Goal: Task Accomplishment & Management: Use online tool/utility

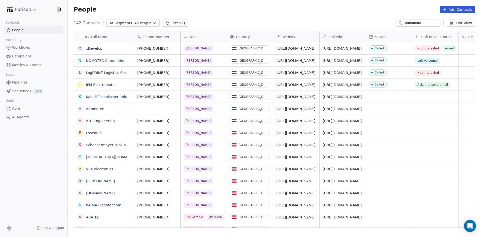
scroll to position [204, 410]
click at [379, 95] on div "grid" at bounding box center [389, 97] width 46 height 12
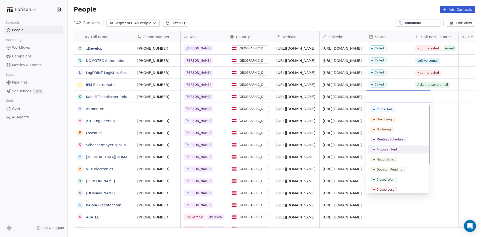
scroll to position [42, 0]
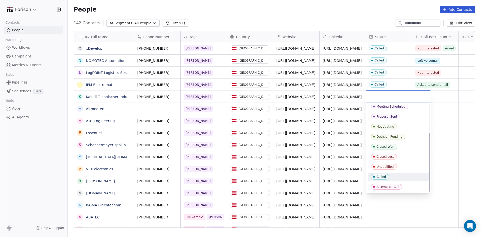
click at [393, 178] on div "Called" at bounding box center [398, 177] width 55 height 6
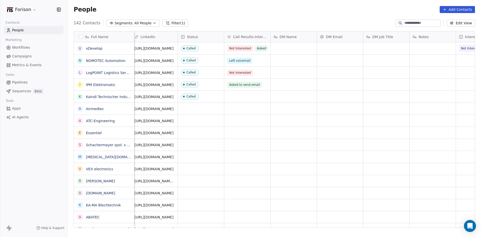
scroll to position [0, 186]
click at [244, 94] on div "grid" at bounding box center [249, 97] width 46 height 12
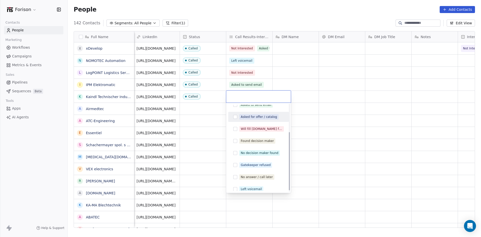
scroll to position [44, 0]
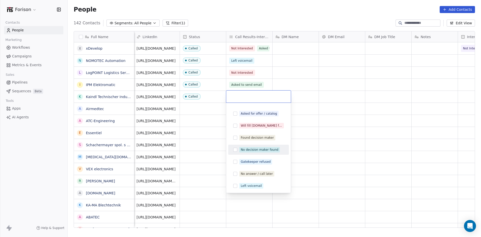
click at [29, 160] on html "Forison Contacts People Marketing Workflows Campaigns Metrics & Events Sales Pi…" at bounding box center [240, 118] width 481 height 237
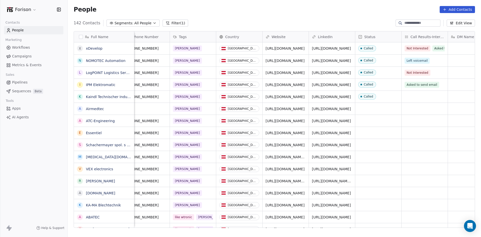
scroll to position [0, 0]
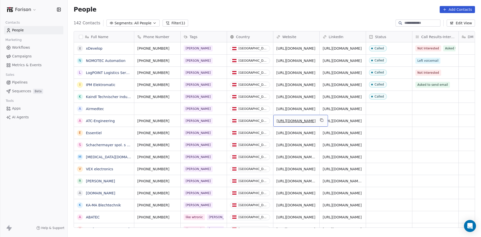
click at [294, 120] on link "[URL][DOMAIN_NAME]" at bounding box center [296, 121] width 39 height 4
click at [378, 123] on div "grid" at bounding box center [389, 121] width 46 height 12
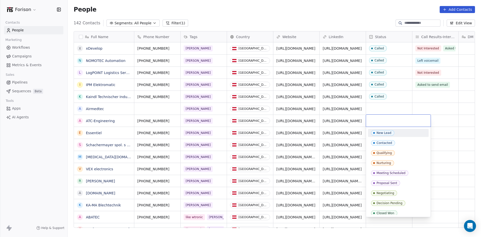
click at [378, 123] on input "text" at bounding box center [398, 121] width 59 height 6
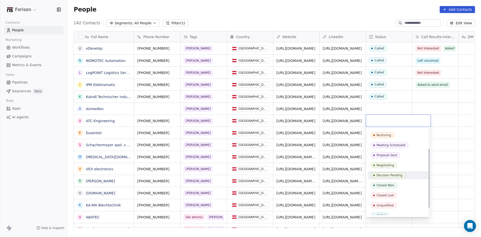
scroll to position [42, 0]
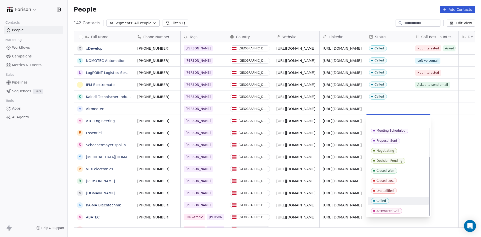
click at [378, 205] on div "New Lead Contacted Qualifying Nurturing Meeting Scheduled Proposal Sent Negotia…" at bounding box center [398, 150] width 61 height 128
click at [380, 200] on div "Called" at bounding box center [382, 201] width 10 height 4
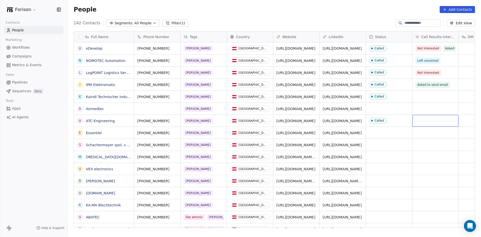
click at [424, 123] on div "grid" at bounding box center [435, 121] width 46 height 12
click at [424, 124] on div "grid" at bounding box center [435, 121] width 46 height 12
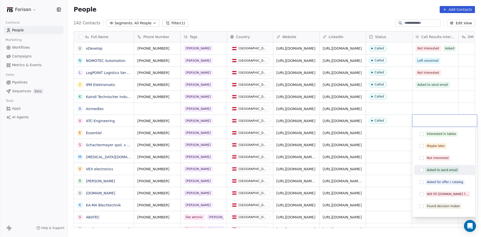
scroll to position [44, 0]
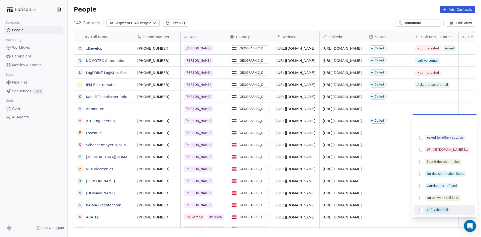
click at [436, 211] on div "Left voicemail" at bounding box center [437, 209] width 21 height 5
click at [399, 158] on html "Forison Contacts People Marketing Workflows Campaigns Metrics & Events Sales Pi…" at bounding box center [240, 118] width 481 height 237
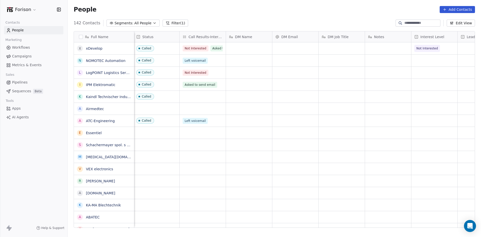
scroll to position [0, 235]
click at [336, 94] on div "grid" at bounding box center [340, 97] width 46 height 12
click at [371, 97] on html "Forison Contacts People Marketing Workflows Campaigns Metrics & Events Sales Pi…" at bounding box center [240, 118] width 481 height 237
click at [371, 97] on div "grid" at bounding box center [386, 97] width 46 height 12
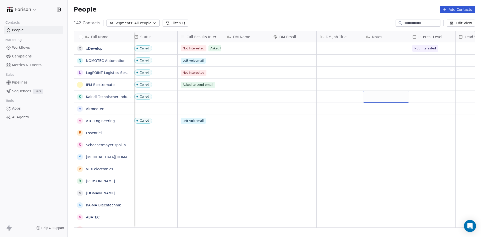
click at [371, 97] on div "grid" at bounding box center [386, 97] width 46 height 12
click at [373, 96] on div "grid" at bounding box center [386, 97] width 46 height 12
click at [382, 96] on textarea at bounding box center [386, 99] width 46 height 16
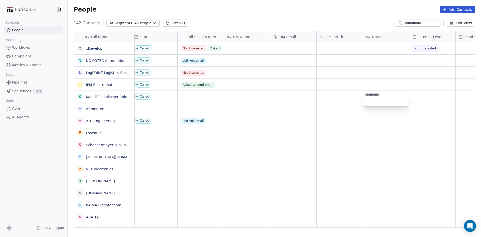
click at [382, 96] on textarea at bounding box center [386, 99] width 46 height 16
type textarea "**********"
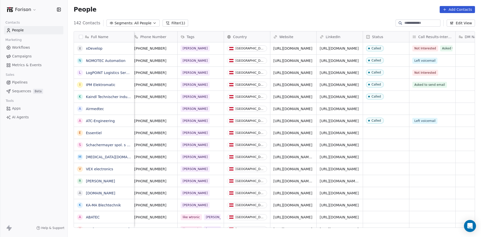
scroll to position [0, 0]
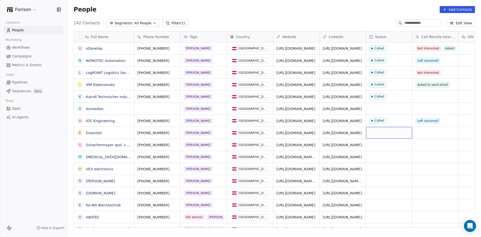
click at [373, 138] on div "grid" at bounding box center [389, 133] width 46 height 12
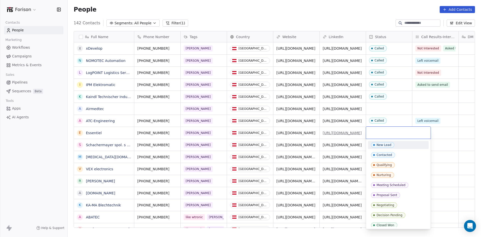
click at [339, 134] on html "Forison Contacts People Marketing Workflows Campaigns Metrics & Events Sales Pi…" at bounding box center [240, 118] width 481 height 237
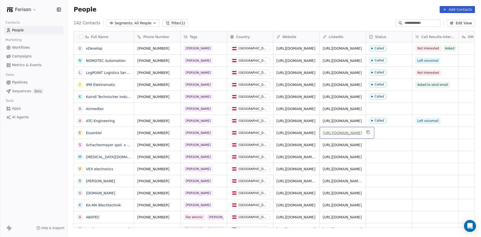
click at [344, 131] on link "[URL][DOMAIN_NAME]" at bounding box center [342, 133] width 39 height 4
click at [298, 133] on link "[URL][DOMAIN_NAME]" at bounding box center [296, 133] width 39 height 4
click at [388, 132] on div "grid" at bounding box center [389, 133] width 46 height 12
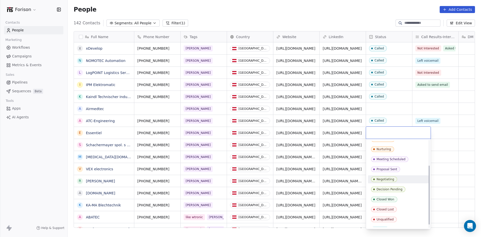
scroll to position [42, 0]
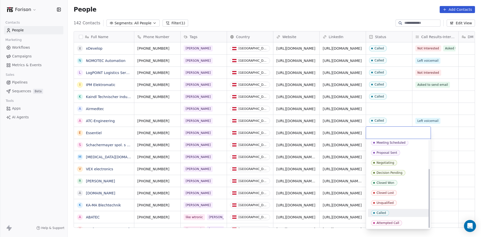
click at [386, 212] on span "Called" at bounding box center [380, 213] width 18 height 6
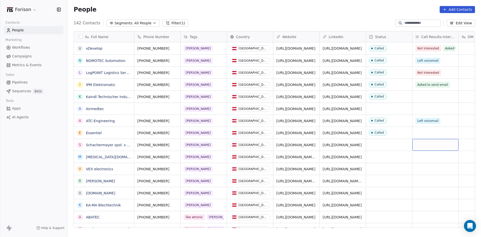
click at [428, 139] on div "grid" at bounding box center [435, 145] width 46 height 12
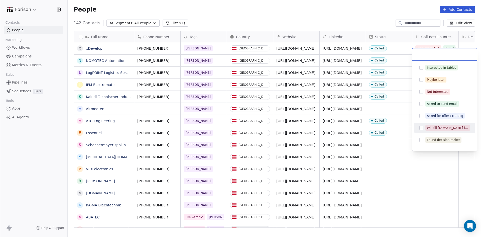
click at [396, 131] on html "Forison Contacts People Marketing Workflows Campaigns Metrics & Events Sales Pi…" at bounding box center [240, 118] width 481 height 237
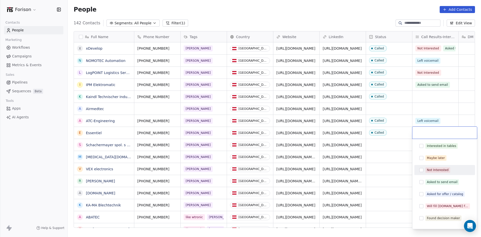
click at [432, 170] on div "Not Interested" at bounding box center [438, 170] width 22 height 5
click at [376, 169] on html "Forison Contacts People Marketing Workflows Campaigns Metrics & Events Sales Pi…" at bounding box center [240, 118] width 481 height 237
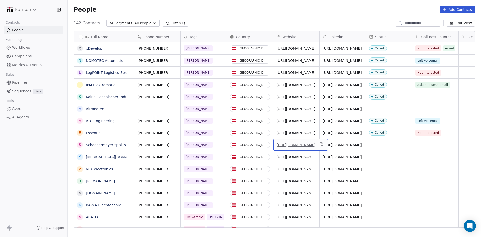
click at [299, 144] on link "[URL][DOMAIN_NAME]" at bounding box center [296, 145] width 39 height 4
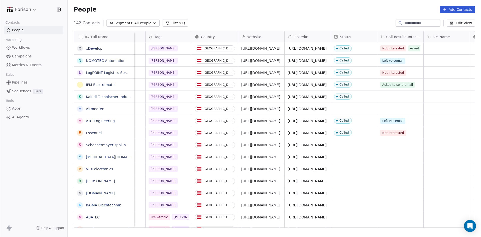
scroll to position [0, 0]
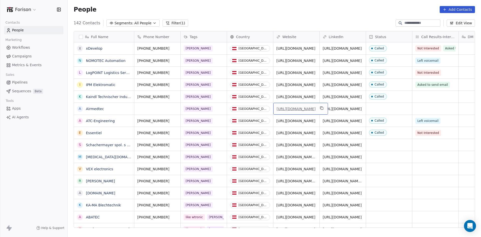
click at [294, 109] on link "[URL][DOMAIN_NAME]" at bounding box center [296, 109] width 39 height 4
click at [374, 143] on div "grid" at bounding box center [389, 145] width 46 height 12
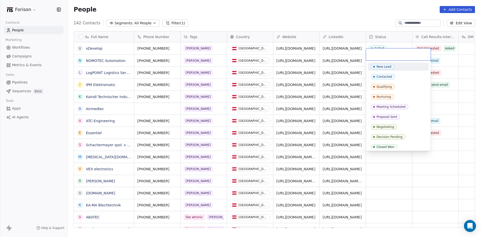
click at [374, 143] on div "New Lead Contacted Qualifying Nurturing Meeting Scheduled Proposal Sent Negotia…" at bounding box center [398, 127] width 61 height 128
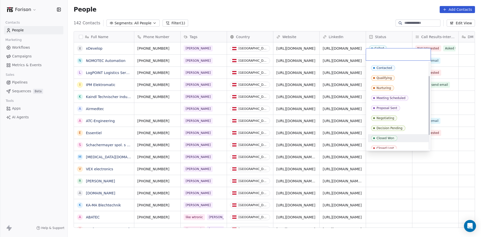
scroll to position [42, 0]
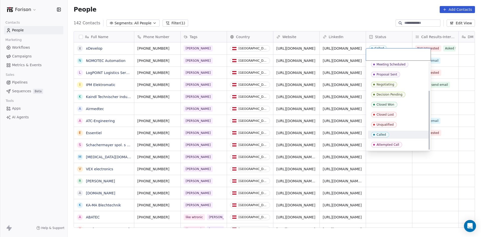
click at [391, 131] on div "Called" at bounding box center [398, 135] width 61 height 8
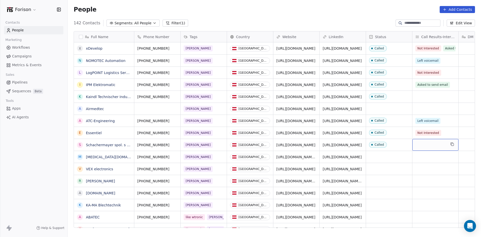
click at [419, 144] on div "grid" at bounding box center [435, 145] width 46 height 12
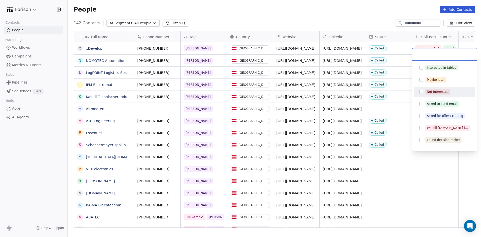
click at [428, 93] on div "Not Interested" at bounding box center [438, 91] width 22 height 5
click at [435, 93] on div "Not Interested" at bounding box center [438, 91] width 22 height 5
click at [439, 91] on div "Not Interested" at bounding box center [438, 91] width 22 height 5
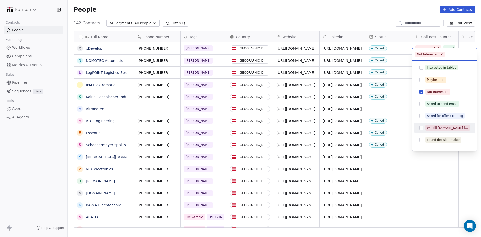
click at [427, 159] on html "Forison Contacts People Marketing Workflows Campaigns Metrics & Events Sales Pi…" at bounding box center [240, 118] width 481 height 237
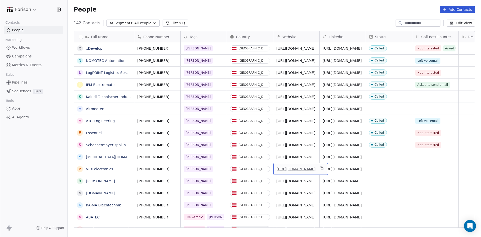
click at [292, 169] on link "[URL][DOMAIN_NAME]" at bounding box center [296, 169] width 39 height 4
click at [295, 169] on link "[URL][DOMAIN_NAME]" at bounding box center [296, 169] width 39 height 4
click at [293, 157] on link "[URL][DOMAIN_NAME][MEDICAL_DATA]" at bounding box center [296, 158] width 39 height 9
click at [392, 160] on div "grid" at bounding box center [389, 157] width 46 height 12
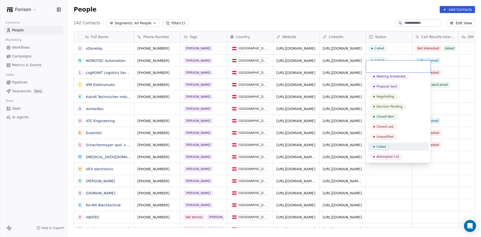
click at [387, 146] on span "Called" at bounding box center [380, 147] width 18 height 6
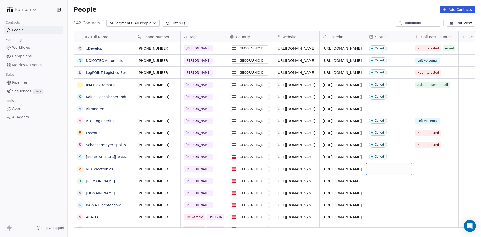
click at [388, 174] on div "grid" at bounding box center [389, 169] width 46 height 12
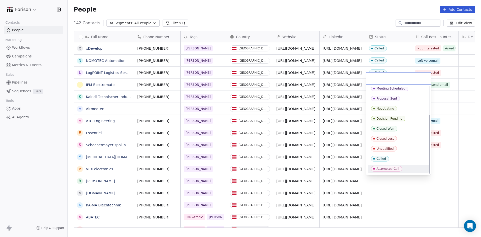
click at [388, 169] on div "Attempted Call" at bounding box center [388, 169] width 23 height 4
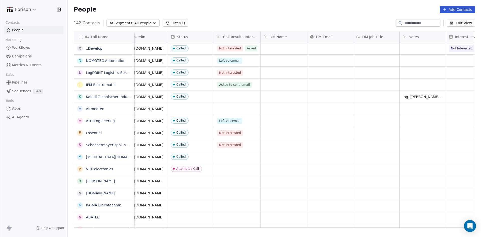
scroll to position [0, 199]
click at [411, 157] on div "grid" at bounding box center [422, 157] width 46 height 12
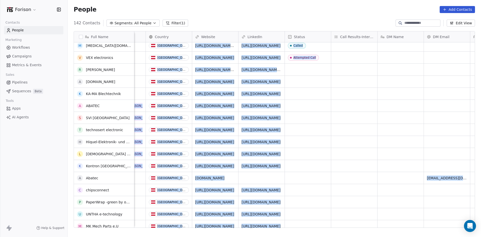
scroll to position [0, 0]
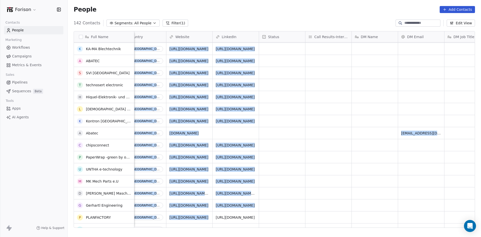
click at [216, 210] on html "Forison Contacts People Marketing Workflows Campaigns Metrics & Events Sales Pi…" at bounding box center [240, 118] width 481 height 237
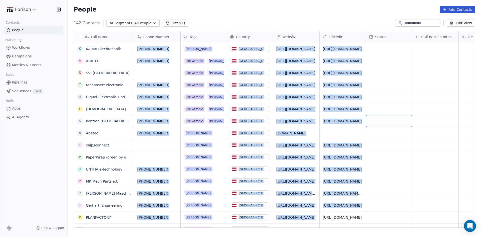
click at [398, 116] on div "grid" at bounding box center [389, 121] width 46 height 12
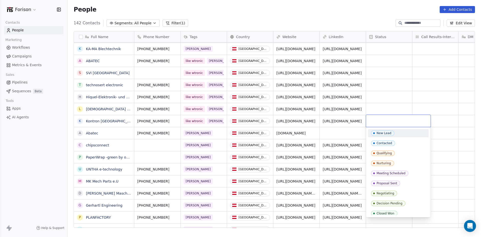
click at [57, 134] on html "Forison Contacts People Marketing Workflows Campaigns Metrics & Events Sales Pi…" at bounding box center [240, 118] width 481 height 237
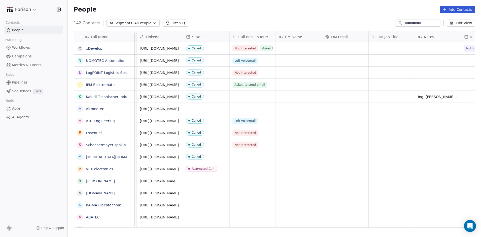
scroll to position [0, 188]
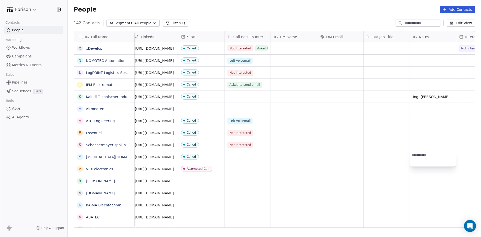
click at [431, 152] on textarea at bounding box center [433, 159] width 46 height 16
paste textarea "**********"
type textarea "**********"
click at [331, 154] on html "Forison Contacts People Marketing Workflows Campaigns Metrics & Events Sales Pi…" at bounding box center [240, 118] width 481 height 237
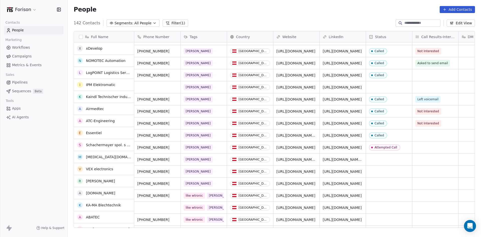
scroll to position [25, 0]
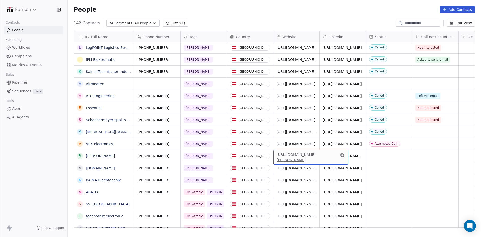
click at [297, 155] on link "[URL][DOMAIN_NAME][PERSON_NAME]" at bounding box center [296, 157] width 39 height 9
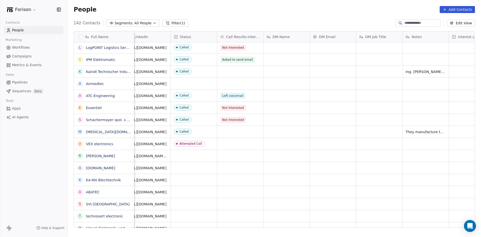
scroll to position [0, 195]
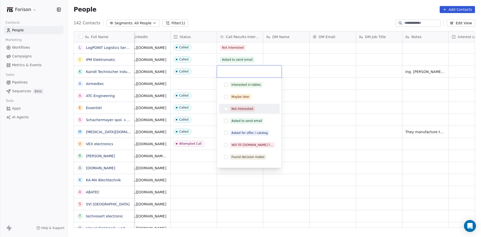
click at [253, 110] on span "Not Interested" at bounding box center [242, 109] width 25 height 6
click at [310, 130] on html "Forison Contacts People Marketing Workflows Campaigns Metrics & Events Sales Pi…" at bounding box center [240, 118] width 481 height 237
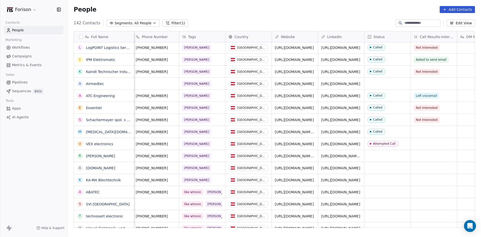
scroll to position [0, 0]
click at [295, 156] on link "[URL][DOMAIN_NAME][PERSON_NAME]" at bounding box center [296, 157] width 39 height 9
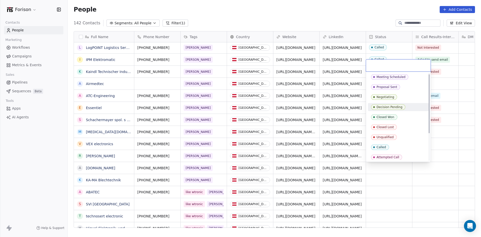
scroll to position [42, 0]
click at [386, 145] on span "Called" at bounding box center [380, 146] width 18 height 6
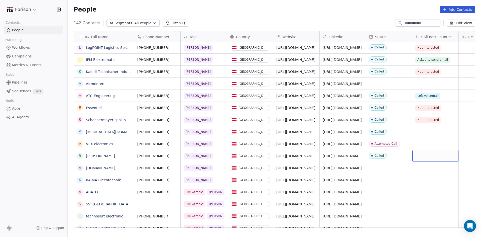
click at [424, 157] on div "grid" at bounding box center [435, 156] width 46 height 12
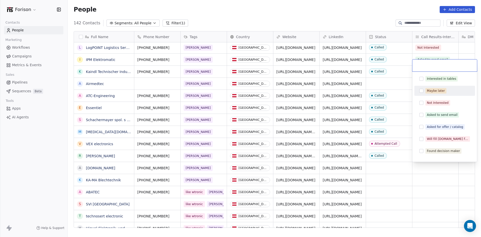
click at [432, 93] on div "Maybe later" at bounding box center [436, 90] width 18 height 5
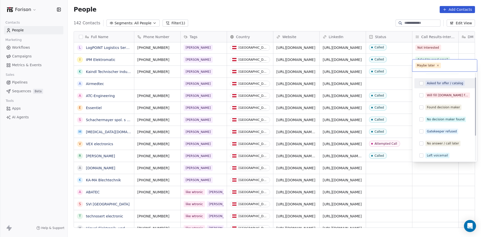
scroll to position [44, 0]
click at [420, 116] on button "Suggestions" at bounding box center [421, 118] width 4 height 4
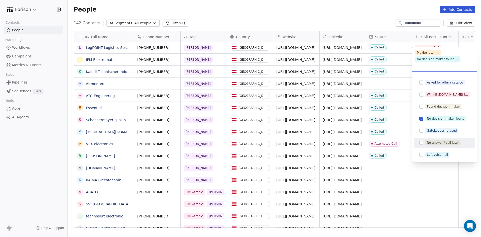
click at [398, 175] on html "Forison Contacts People Marketing Workflows Campaigns Metrics & Events Sales Pi…" at bounding box center [240, 118] width 481 height 237
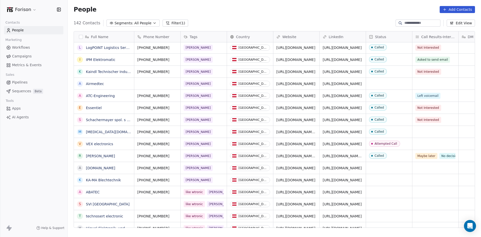
drag, startPoint x: 242, startPoint y: 228, endPoint x: 245, endPoint y: 227, distance: 3.1
click at [245, 227] on div "Full Name x xDevelop N NOMOTEC Automation L LogPOINT Logistics Services I IPM E…" at bounding box center [274, 131] width 413 height 208
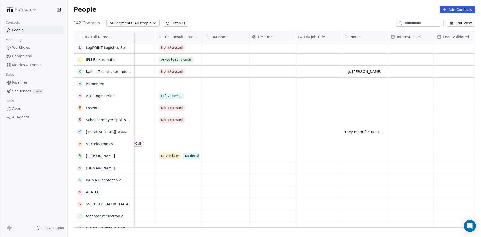
scroll to position [0, 258]
click at [371, 154] on div "grid" at bounding box center [363, 156] width 46 height 12
type textarea "*"
drag, startPoint x: 357, startPoint y: 159, endPoint x: 341, endPoint y: 152, distance: 18.1
click at [341, 152] on textarea "**********" at bounding box center [363, 158] width 46 height 16
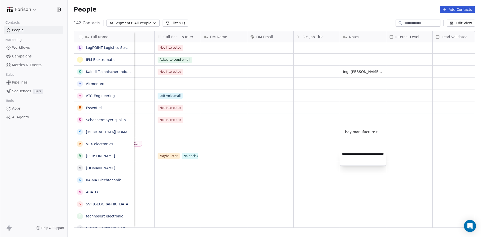
paste textarea "**********"
type textarea "**********"
click at [400, 185] on html "Forison Contacts People Marketing Workflows Campaigns Metrics & Events Sales Pi…" at bounding box center [240, 118] width 481 height 237
click at [376, 160] on span "need to call back [DATE] — the decision-maker is in a meeting right now" at bounding box center [373, 159] width 60 height 15
click at [374, 180] on html "Forison Contacts People Marketing Workflows Campaigns Metrics & Events Sales Pi…" at bounding box center [240, 118] width 481 height 237
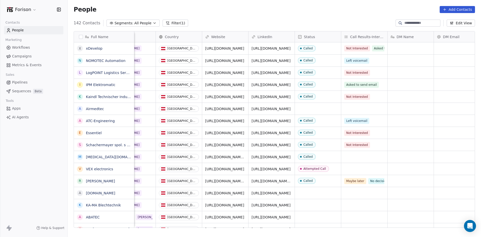
scroll to position [0, 0]
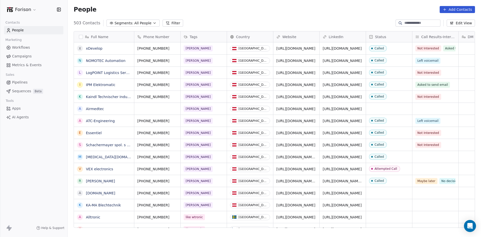
scroll to position [204, 410]
click at [450, 180] on div "Maybe later No decision maker found" at bounding box center [446, 184] width 60 height 14
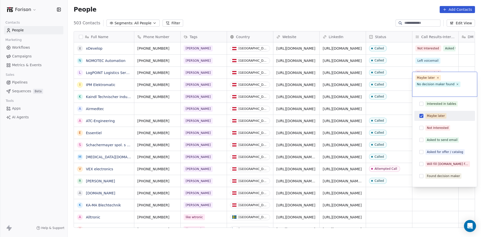
click at [421, 116] on button "Suggestions" at bounding box center [421, 116] width 4 height 4
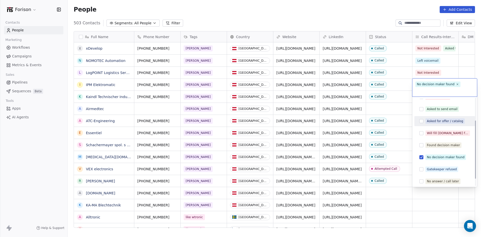
scroll to position [44, 0]
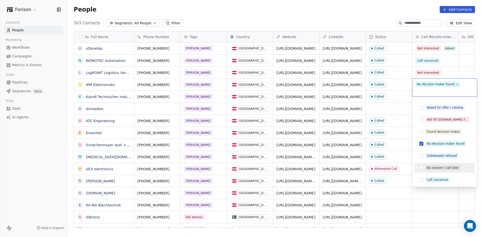
click at [422, 168] on button "Suggestions" at bounding box center [421, 168] width 4 height 4
click at [397, 201] on html "Forison Contacts People Marketing Workflows Campaigns Metrics & Events Sales Pi…" at bounding box center [240, 118] width 481 height 237
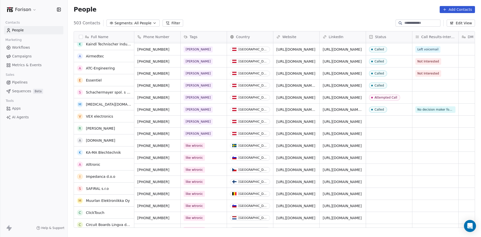
scroll to position [50, 0]
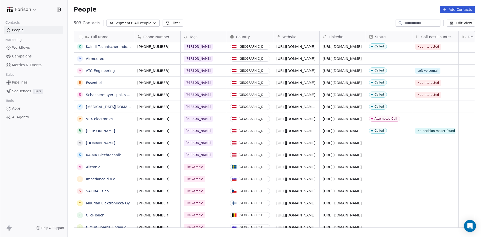
click at [169, 24] on button "Filter" at bounding box center [173, 23] width 21 height 7
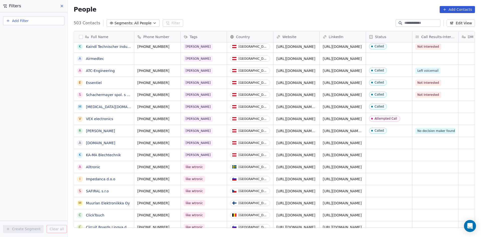
click at [19, 22] on span "Add Filter" at bounding box center [20, 20] width 17 height 5
